Goal: Navigation & Orientation: Find specific page/section

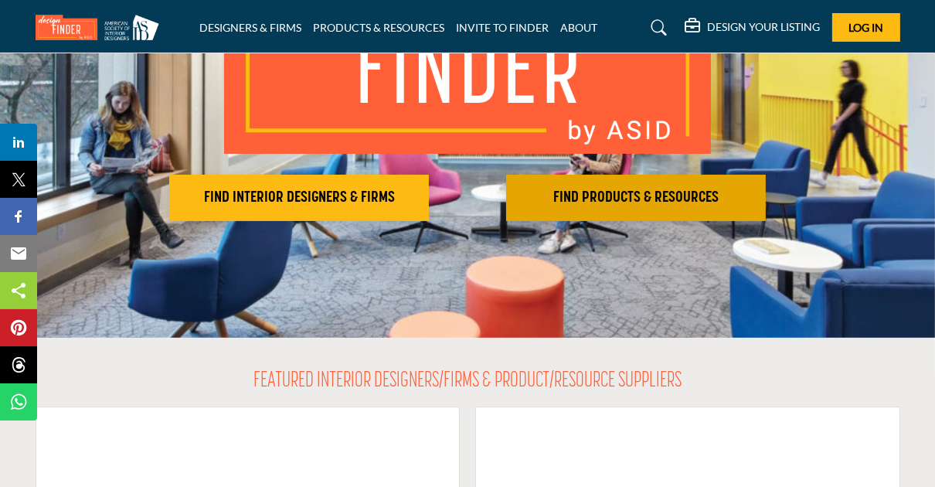
scroll to position [309, 0]
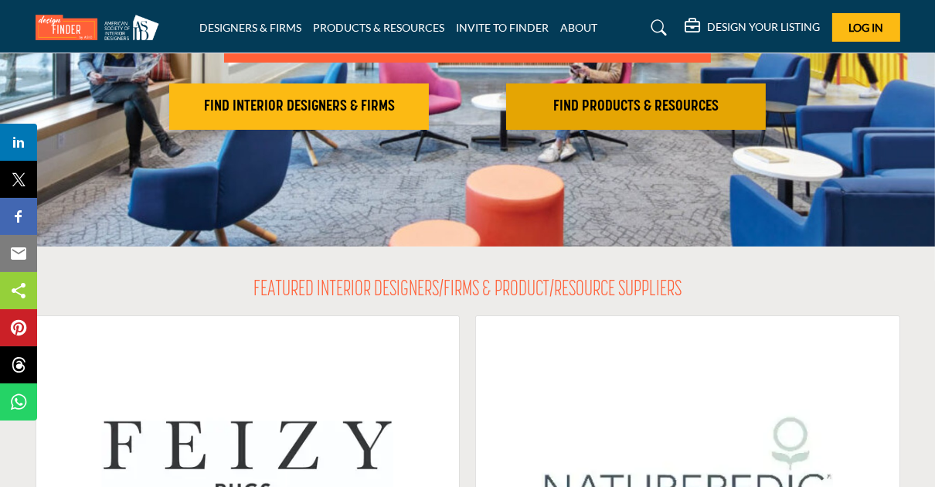
click at [604, 100] on h2 "FIND PRODUCTS & RESOURCES" at bounding box center [636, 106] width 250 height 19
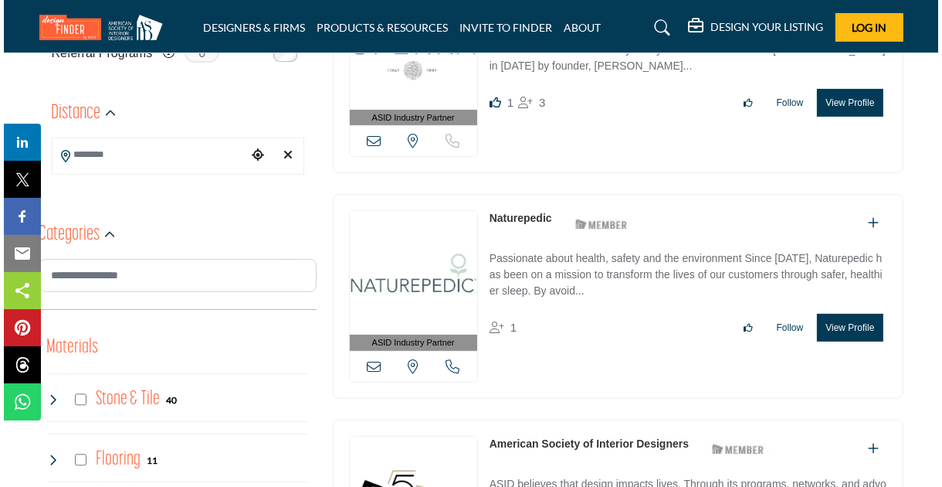
scroll to position [541, 0]
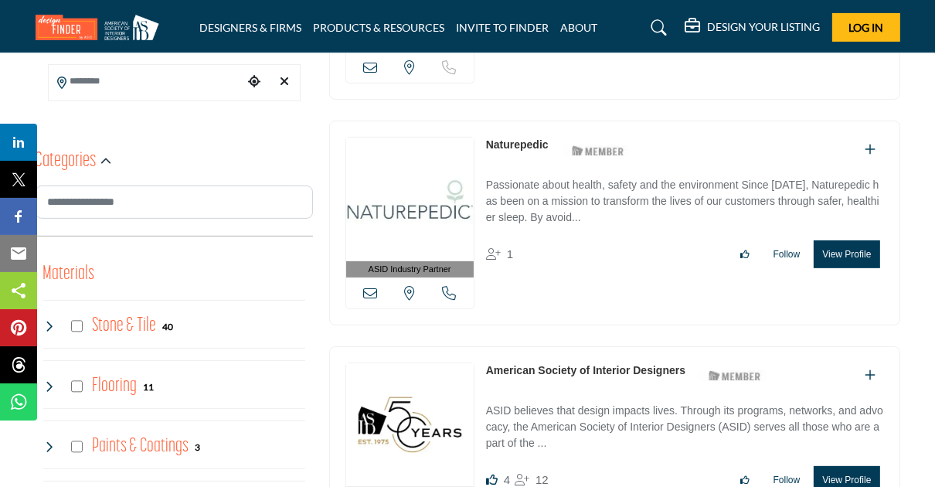
click at [835, 246] on button "View Profile" at bounding box center [846, 254] width 66 height 28
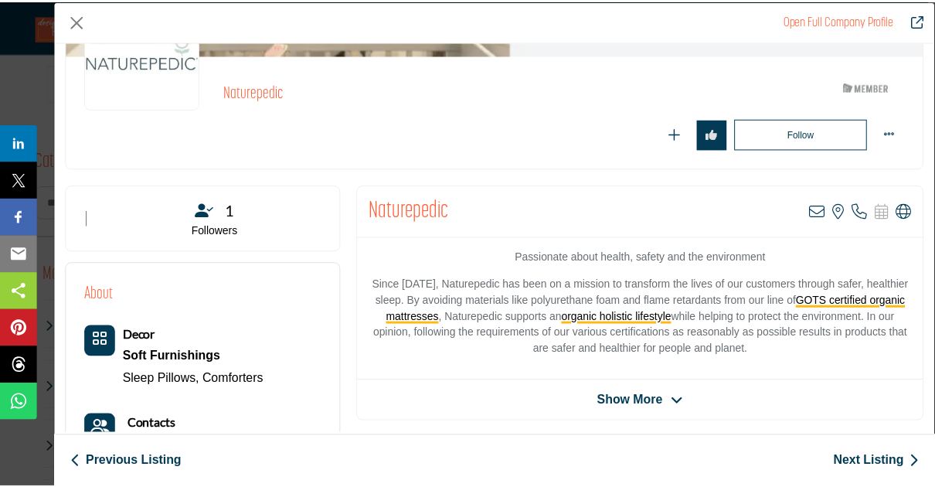
scroll to position [0, 0]
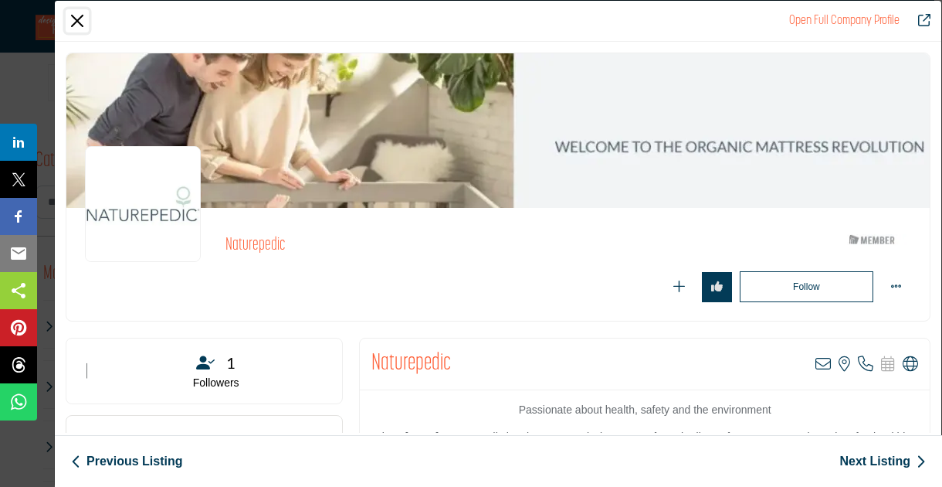
click at [74, 18] on button "Close" at bounding box center [77, 20] width 23 height 23
